Goal: Task Accomplishment & Management: Use online tool/utility

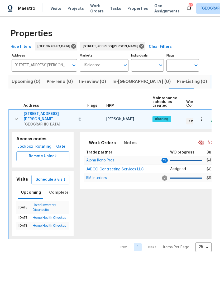
click at [54, 66] on input "[STREET_ADDRESS][PERSON_NAME]" at bounding box center [41, 65] width 58 height 12
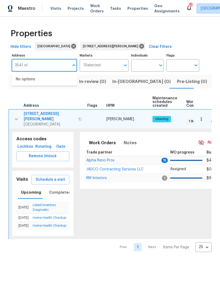
type input "3541 old"
click at [46, 82] on li "[STREET_ADDRESS][PERSON_NAME][PERSON_NAME]" at bounding box center [44, 82] width 65 height 14
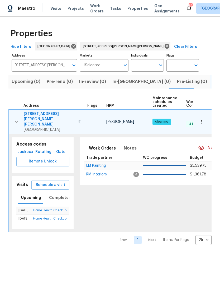
click at [51, 182] on span "Schedule a visit" at bounding box center [51, 185] width 30 height 7
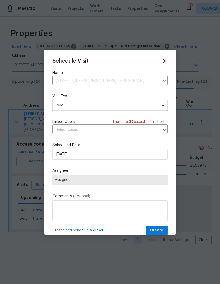
click at [95, 108] on span "Type" at bounding box center [106, 105] width 103 height 5
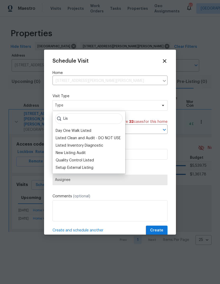
type input "Lis"
click at [83, 145] on div "Listed Inventory Diagnostic" at bounding box center [80, 145] width 48 height 5
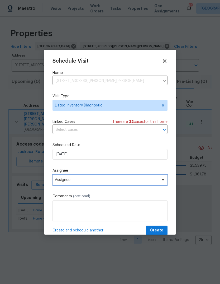
click at [98, 181] on span "Assignee" at bounding box center [106, 180] width 103 height 4
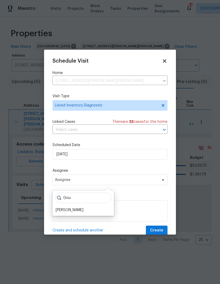
type input "Gou"
click at [81, 210] on div "[PERSON_NAME]" at bounding box center [70, 209] width 28 height 5
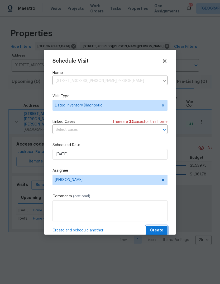
click at [160, 231] on span "Create" at bounding box center [156, 230] width 13 height 7
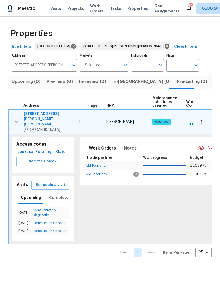
click at [45, 158] on span "Remote Unlock" at bounding box center [43, 161] width 45 height 7
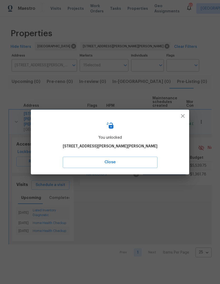
click at [127, 164] on span "Close" at bounding box center [110, 162] width 83 height 7
